Goal: Task Accomplishment & Management: Use online tool/utility

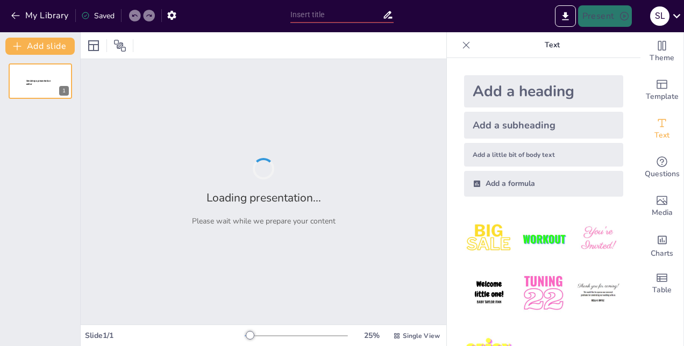
type input "Market Insights Unplugged: Navigating Rates and Trends"
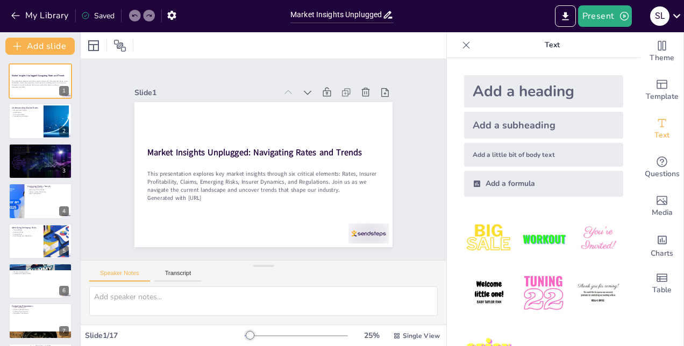
checkbox input "true"
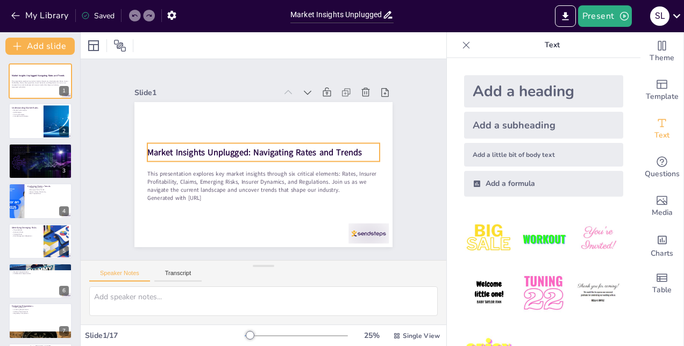
checkbox input "true"
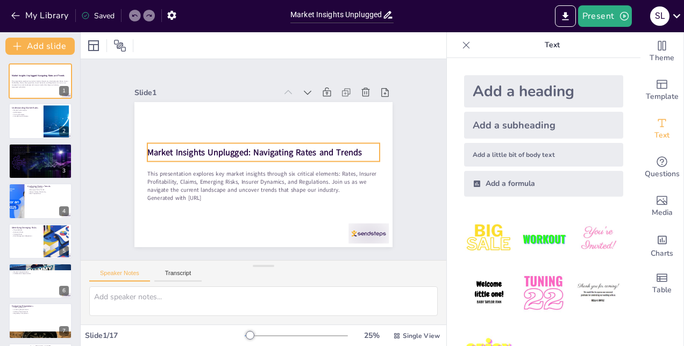
click at [199, 144] on strong "Market Insights Unplugged: Navigating Rates and Trends" at bounding box center [275, 157] width 152 height 167
checkbox input "true"
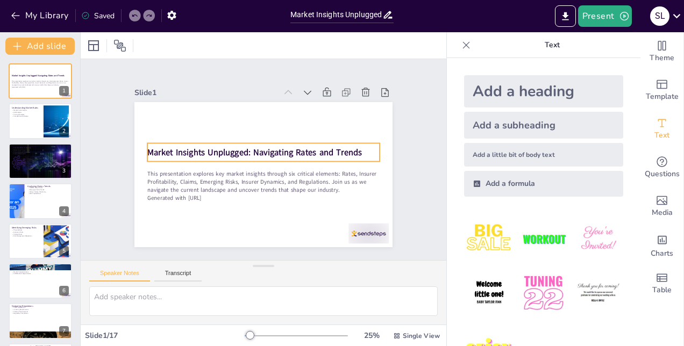
checkbox input "true"
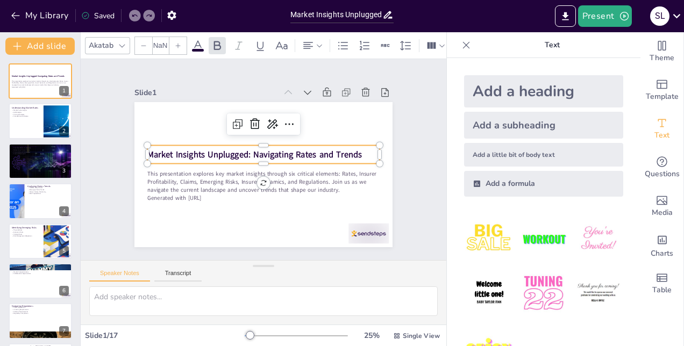
type input "48"
checkbox input "true"
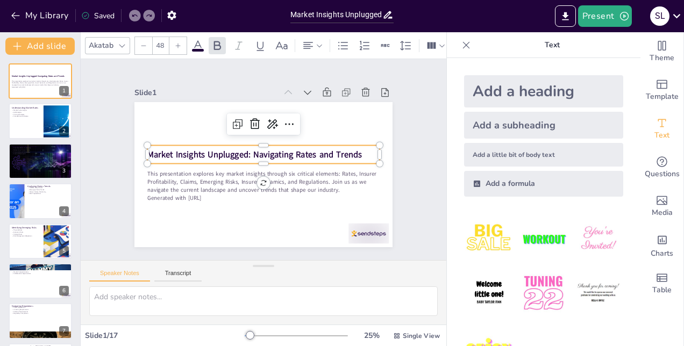
checkbox input "true"
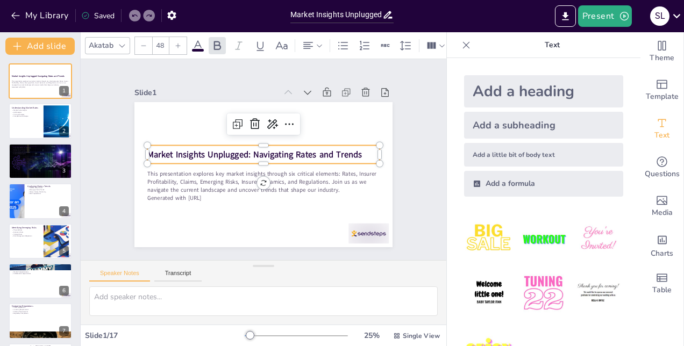
checkbox input "true"
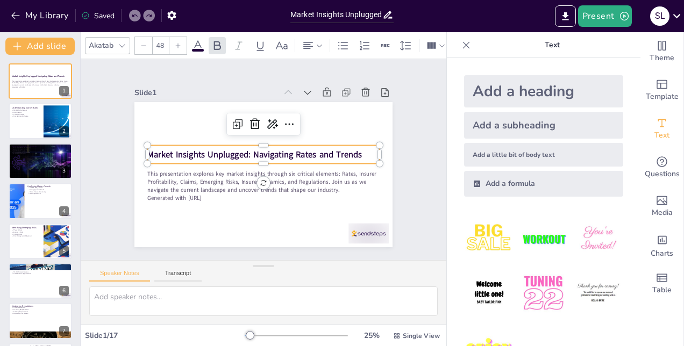
checkbox input "true"
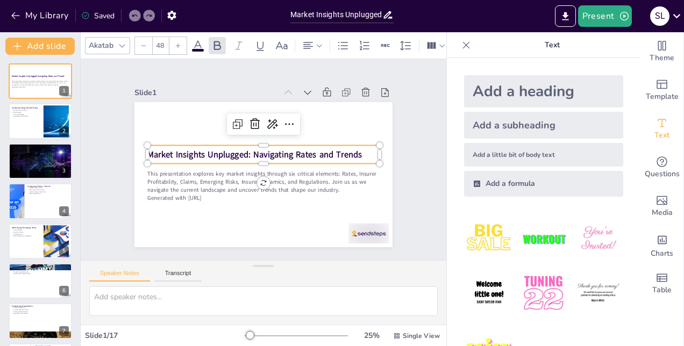
checkbox input "true"
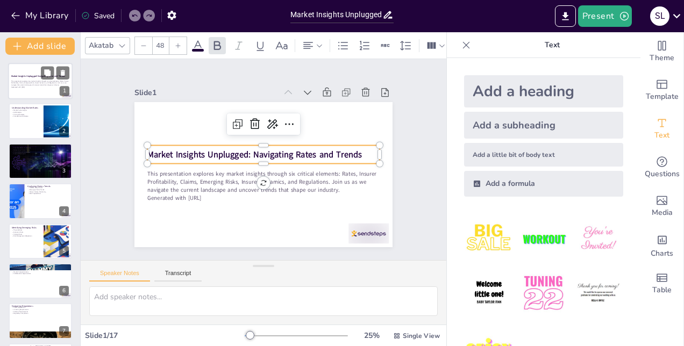
checkbox input "true"
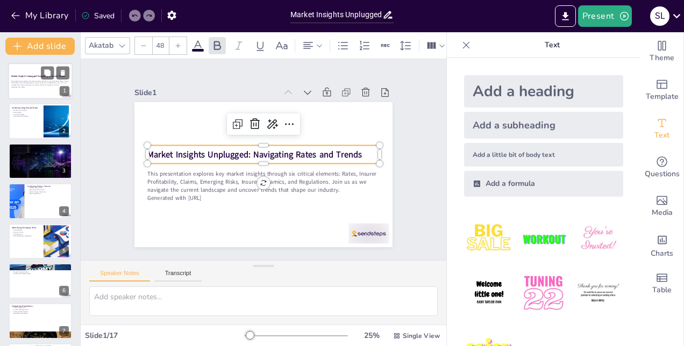
checkbox input "true"
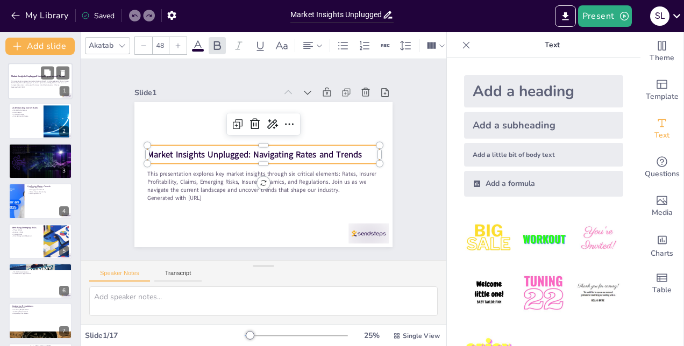
checkbox input "true"
click at [32, 84] on p "This presentation explores key market insights through six critical elements: R…" at bounding box center [40, 83] width 58 height 6
checkbox input "true"
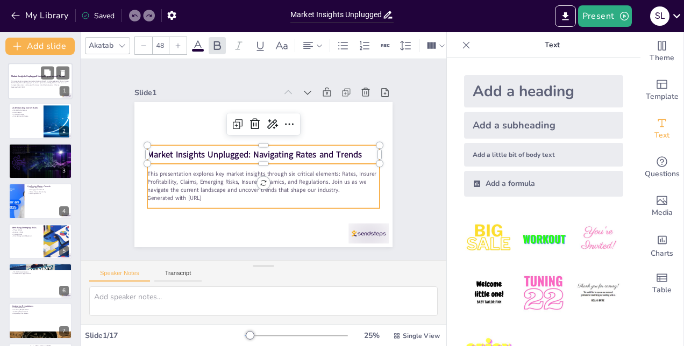
checkbox input "true"
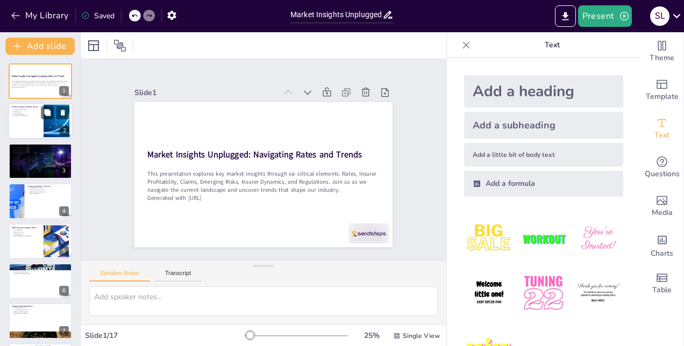
checkbox input "true"
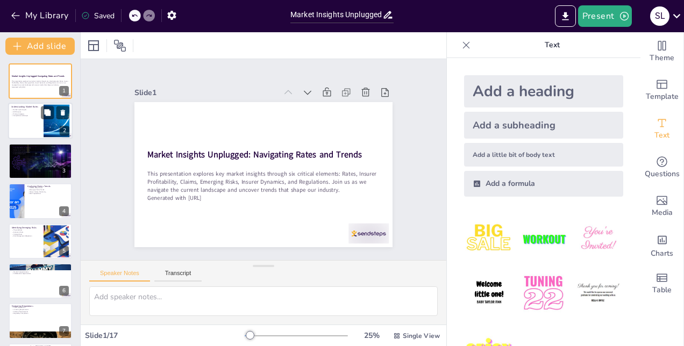
checkbox input "true"
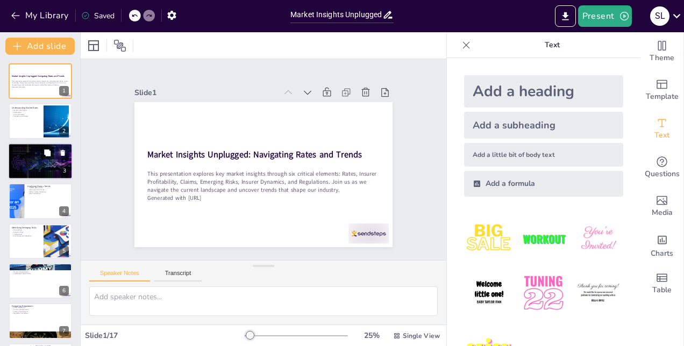
checkbox input "true"
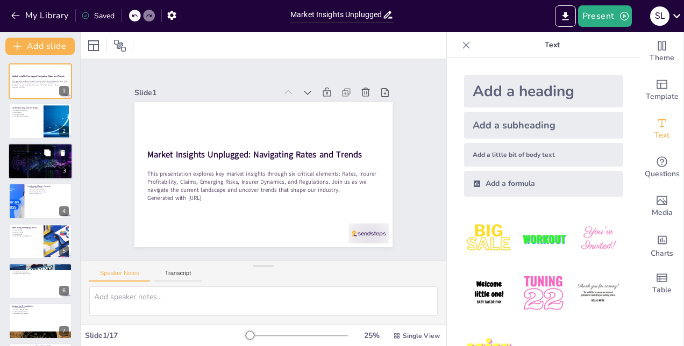
checkbox input "true"
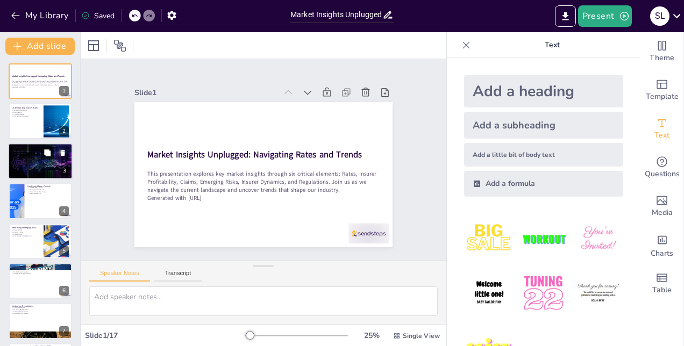
checkbox input "true"
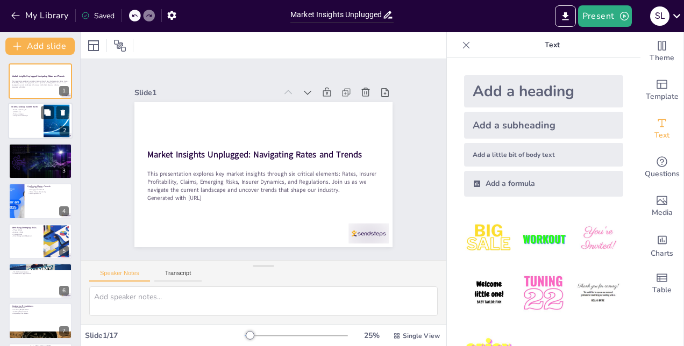
checkbox input "true"
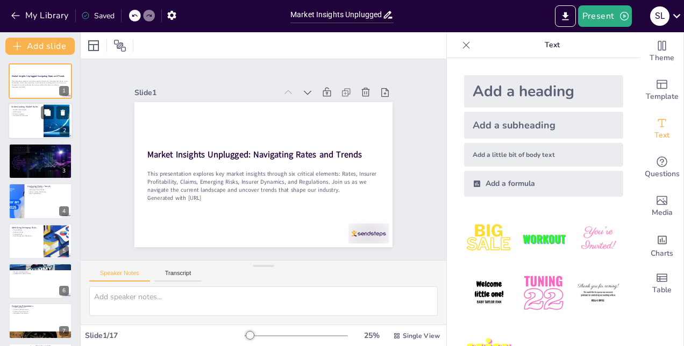
checkbox input "true"
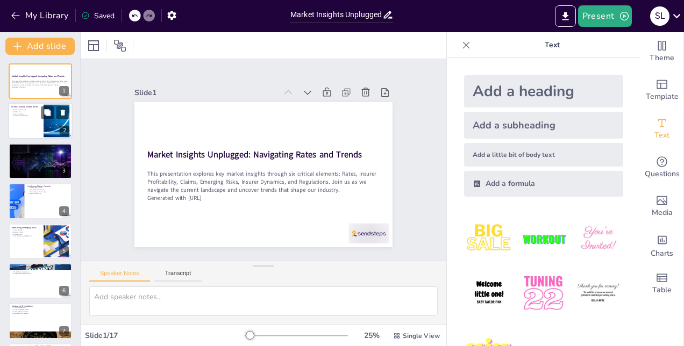
checkbox input "true"
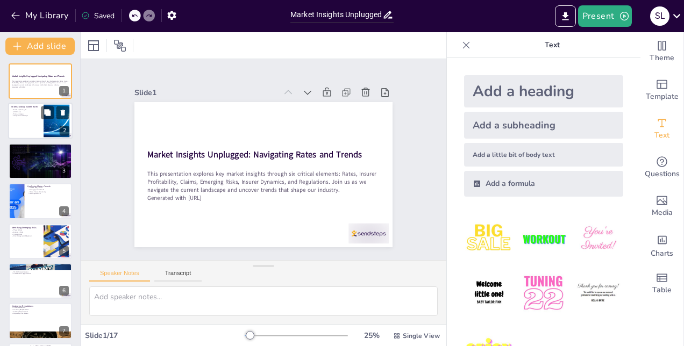
click at [48, 138] on div at bounding box center [40, 121] width 65 height 37
type textarea "The market cycle is a fundamental concept that dictates how rates fluctuate ove…"
checkbox input "true"
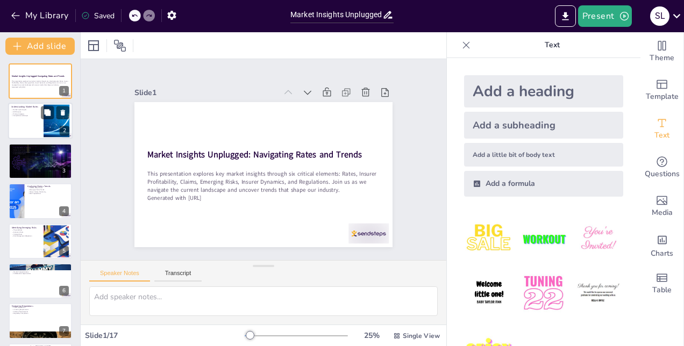
checkbox input "true"
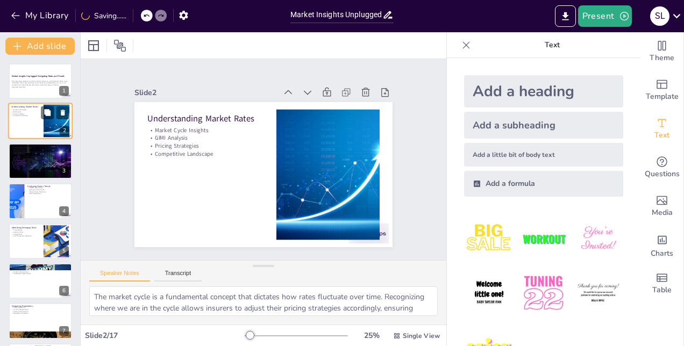
checkbox input "true"
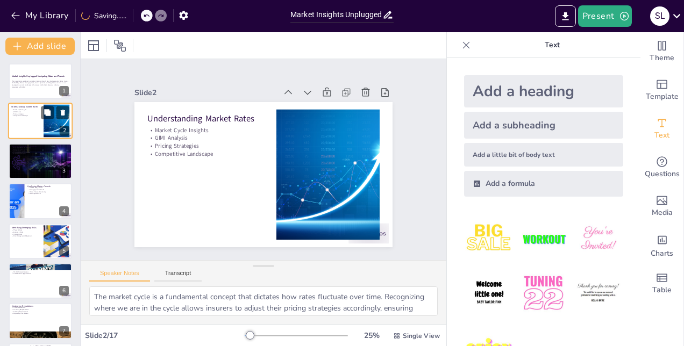
checkbox input "true"
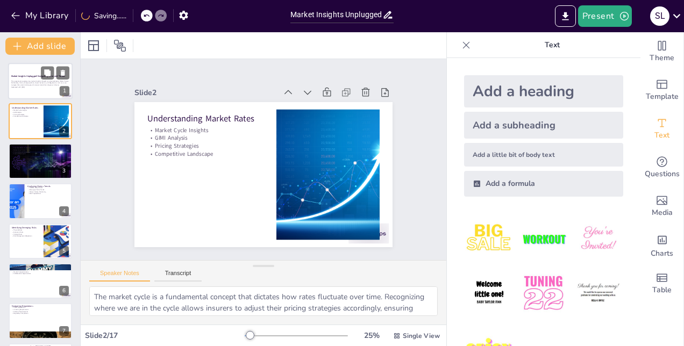
checkbox input "true"
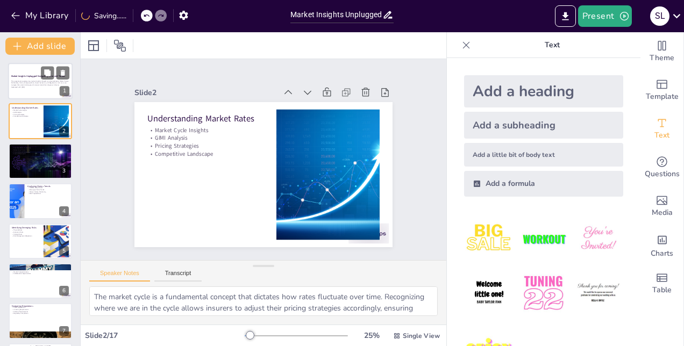
checkbox input "true"
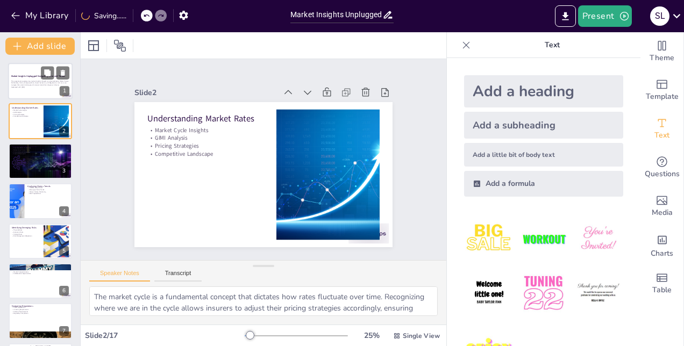
checkbox input "true"
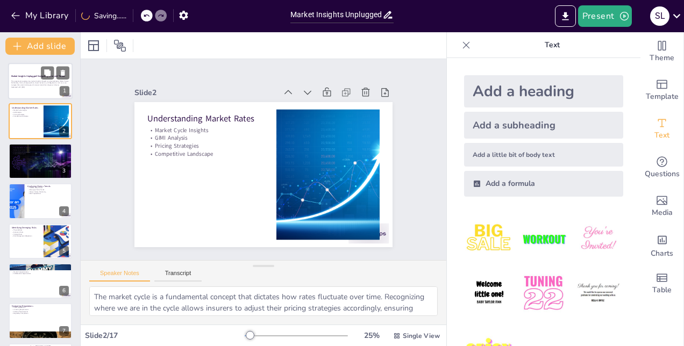
click at [50, 90] on div at bounding box center [40, 81] width 65 height 37
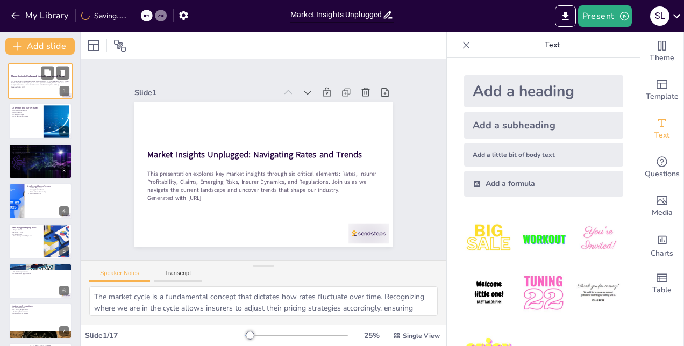
checkbox input "true"
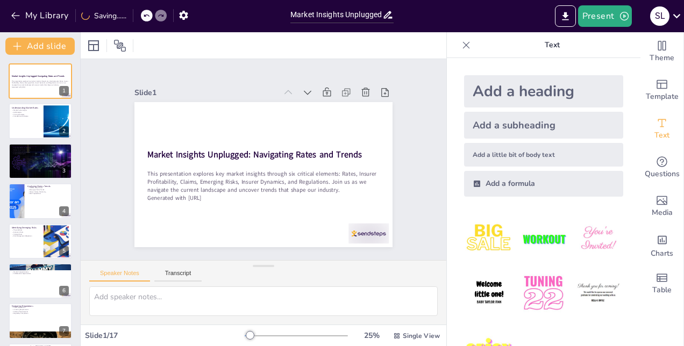
checkbox input "true"
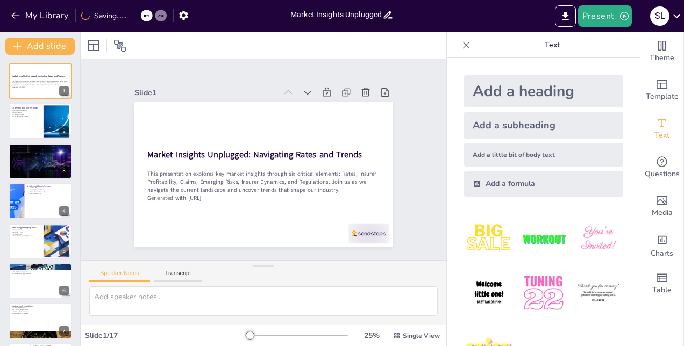
checkbox input "true"
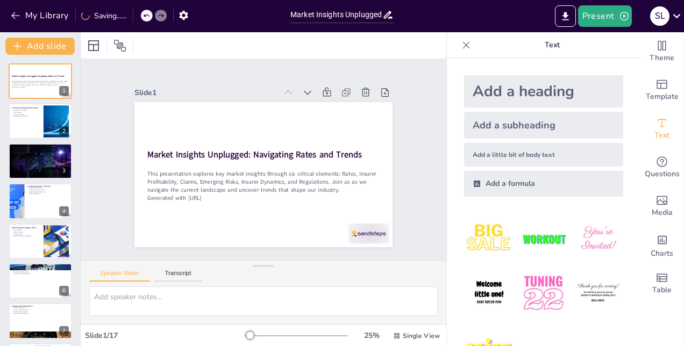
checkbox input "true"
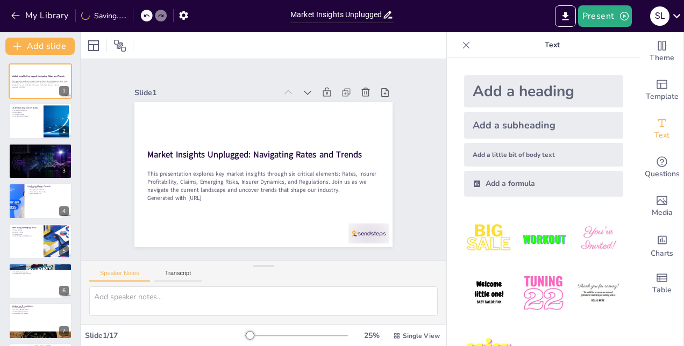
checkbox input "true"
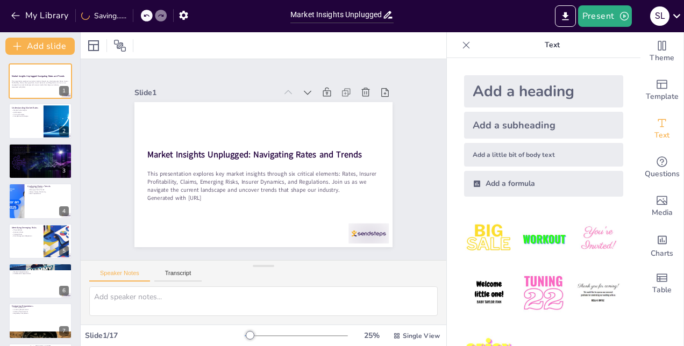
checkbox input "true"
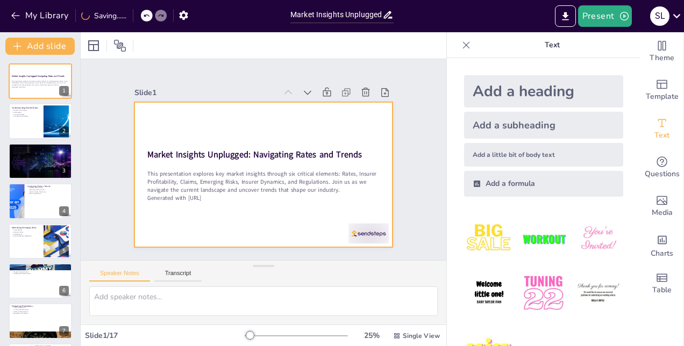
checkbox input "true"
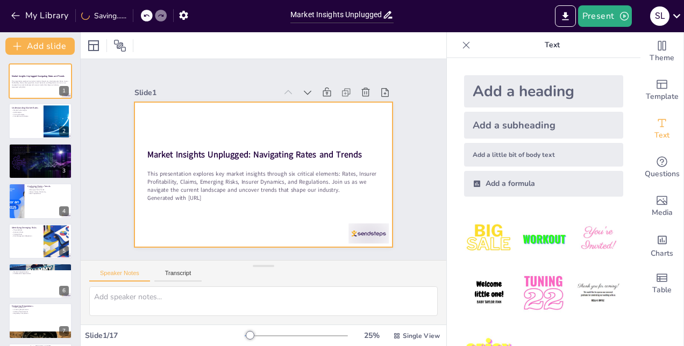
checkbox input "true"
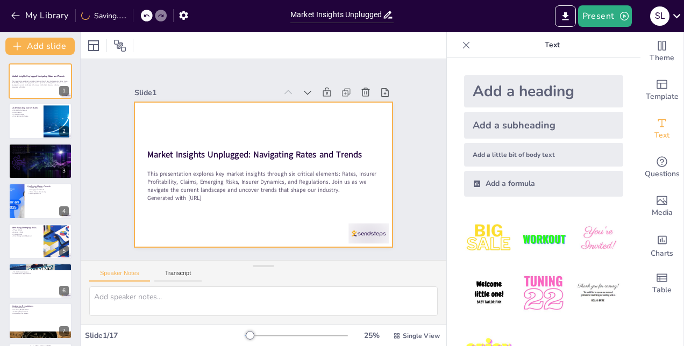
checkbox input "true"
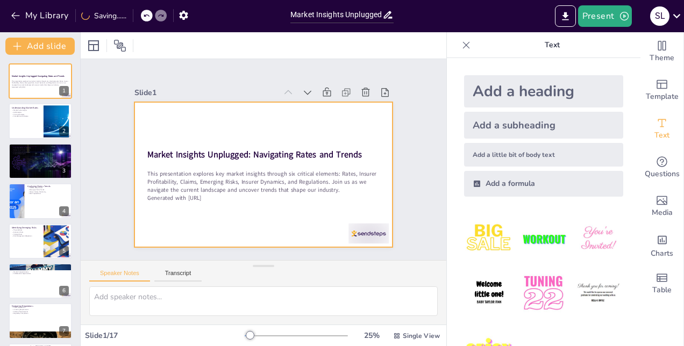
checkbox input "true"
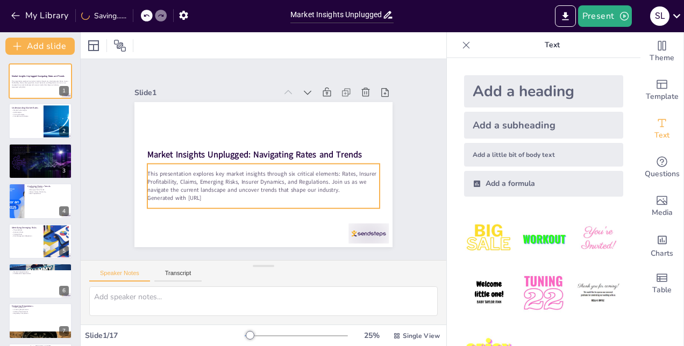
checkbox input "true"
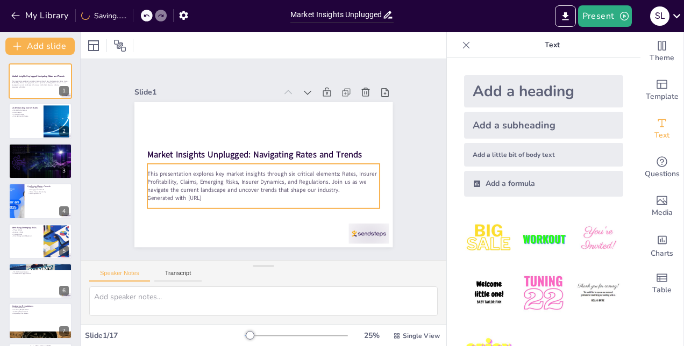
checkbox input "true"
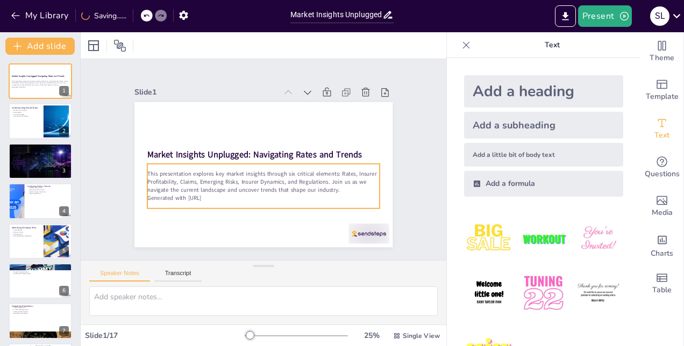
checkbox input "true"
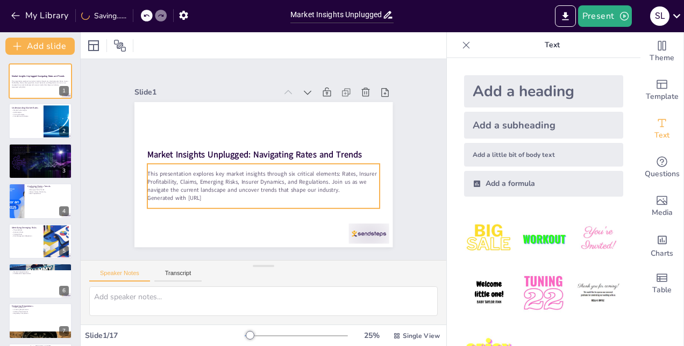
checkbox input "true"
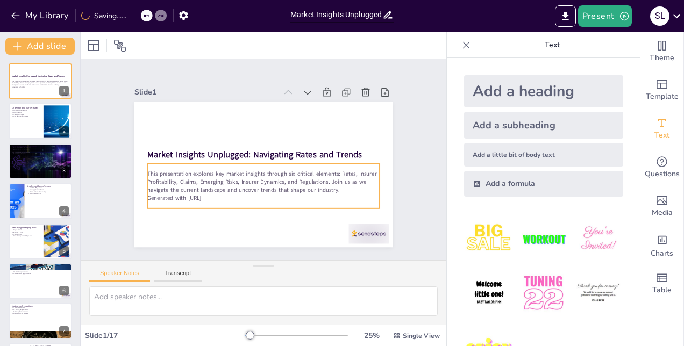
checkbox input "true"
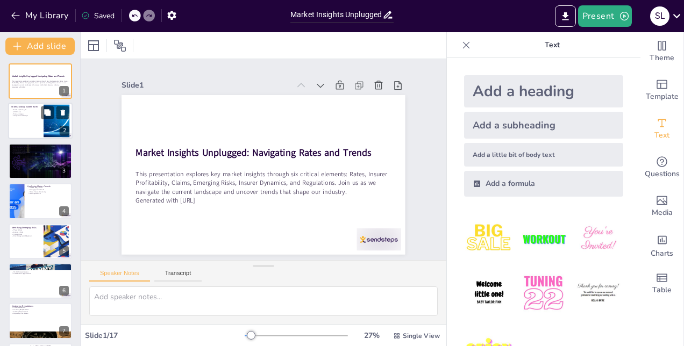
click at [39, 121] on div at bounding box center [40, 121] width 65 height 37
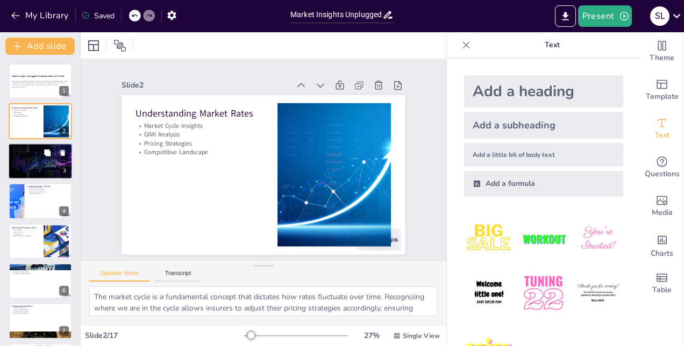
click at [36, 171] on div at bounding box center [40, 161] width 65 height 37
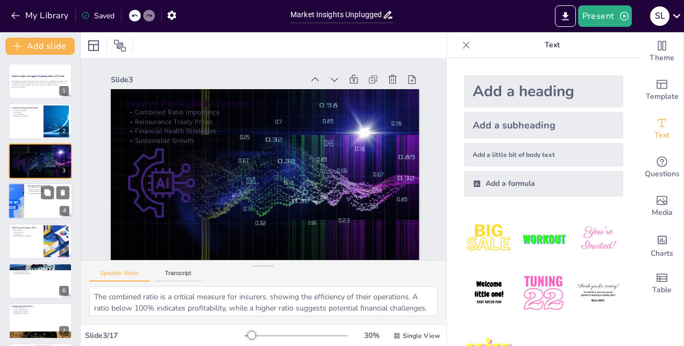
click at [40, 201] on div at bounding box center [40, 201] width 65 height 37
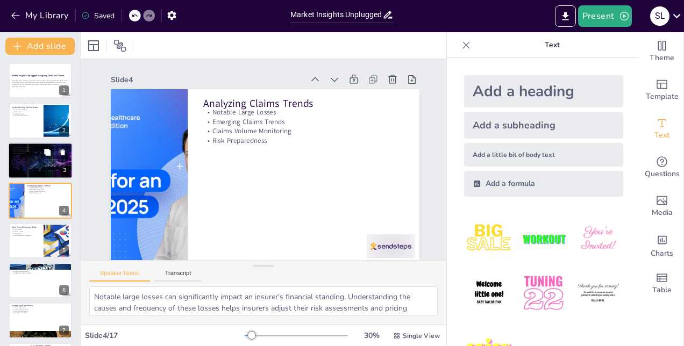
click at [40, 166] on div at bounding box center [40, 161] width 65 height 37
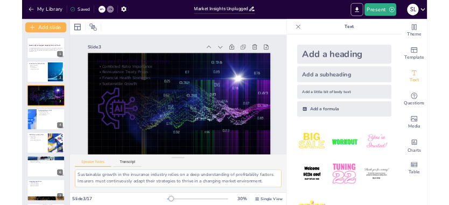
scroll to position [0, 0]
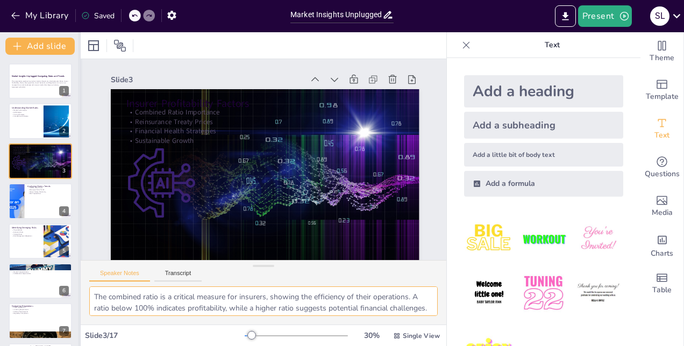
drag, startPoint x: 188, startPoint y: 311, endPoint x: 80, endPoint y: 282, distance: 112.5
click at [80, 282] on div "Document fonts Akatab Recently used Mulish Popular fonts Lato Montserrat Open S…" at bounding box center [342, 189] width 684 height 314
click at [32, 86] on p "Generated with [URL]" at bounding box center [40, 87] width 58 height 2
